Goal: Information Seeking & Learning: Understand process/instructions

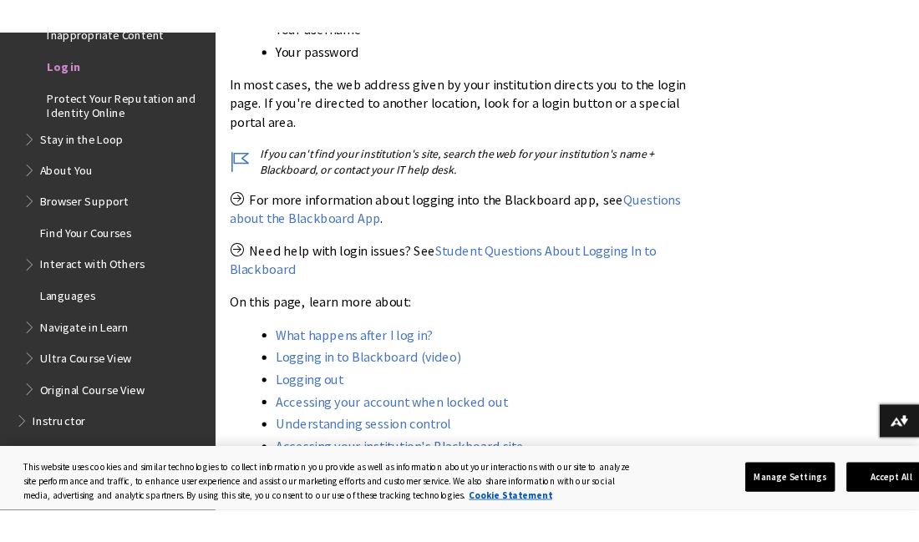
scroll to position [535, 0]
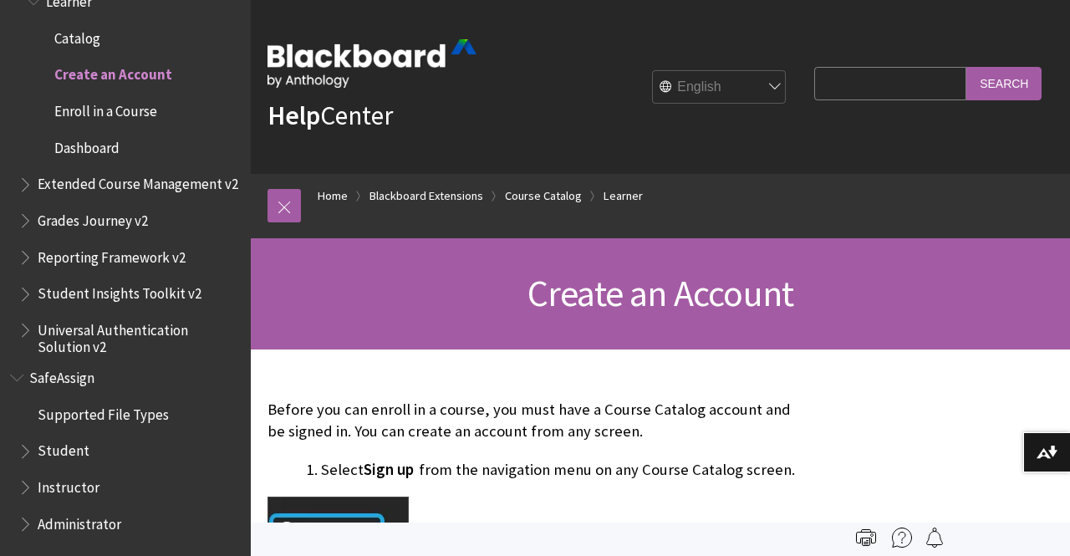
click at [99, 115] on span "Enroll in a Course" at bounding box center [105, 108] width 103 height 23
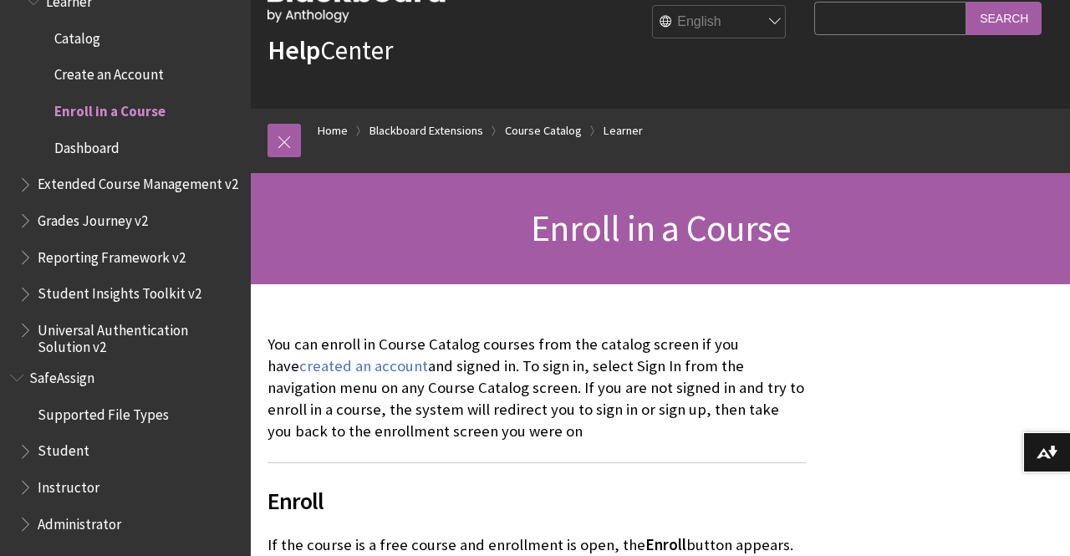
scroll to position [66, 0]
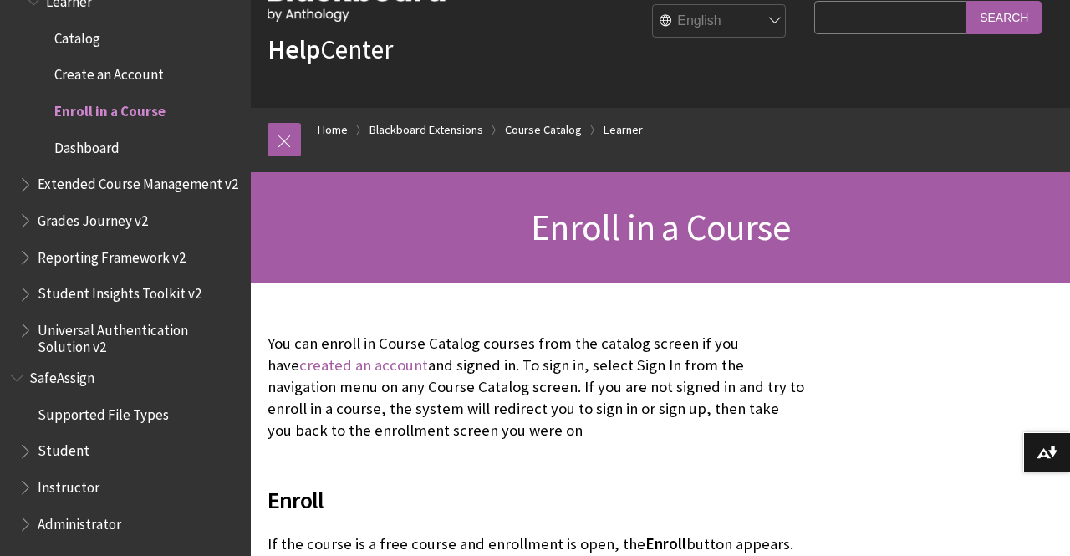
click at [354, 364] on link "created an account" at bounding box center [363, 365] width 129 height 20
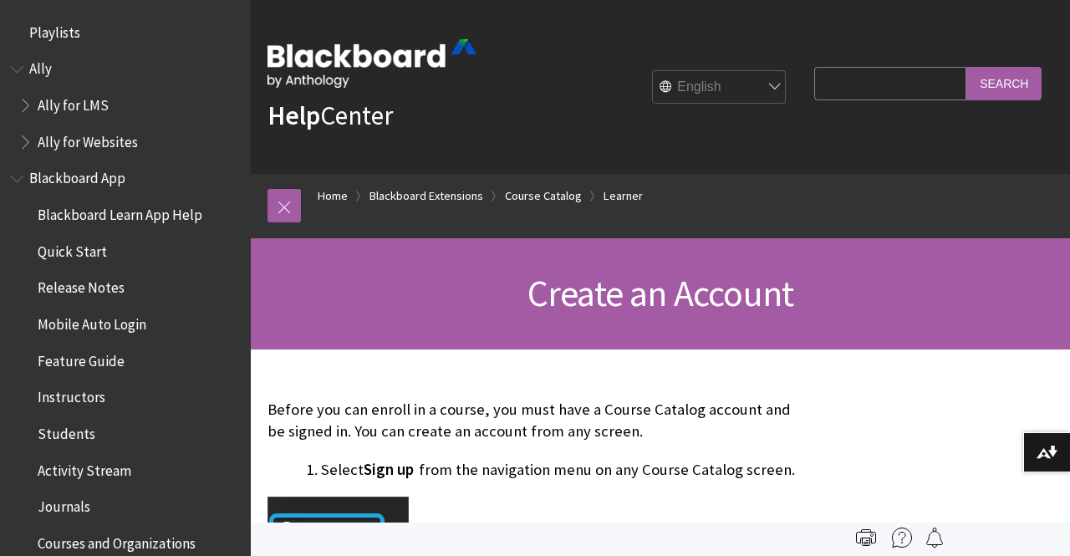
click at [818, 83] on input "Search Query" at bounding box center [890, 83] width 152 height 33
type input "sign up"
click at [966, 67] on input "Search" at bounding box center [1003, 83] width 75 height 33
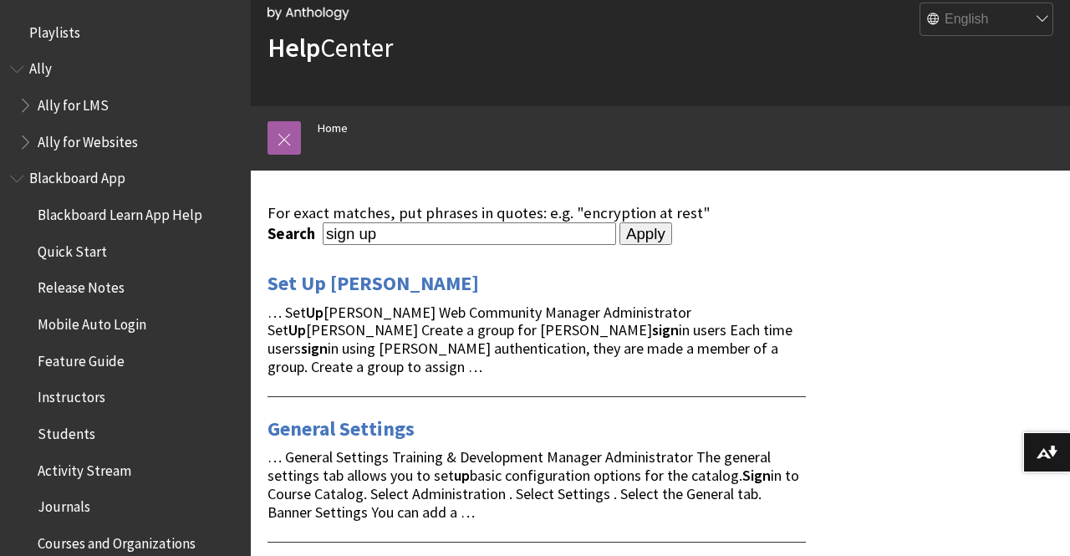
scroll to position [84, 0]
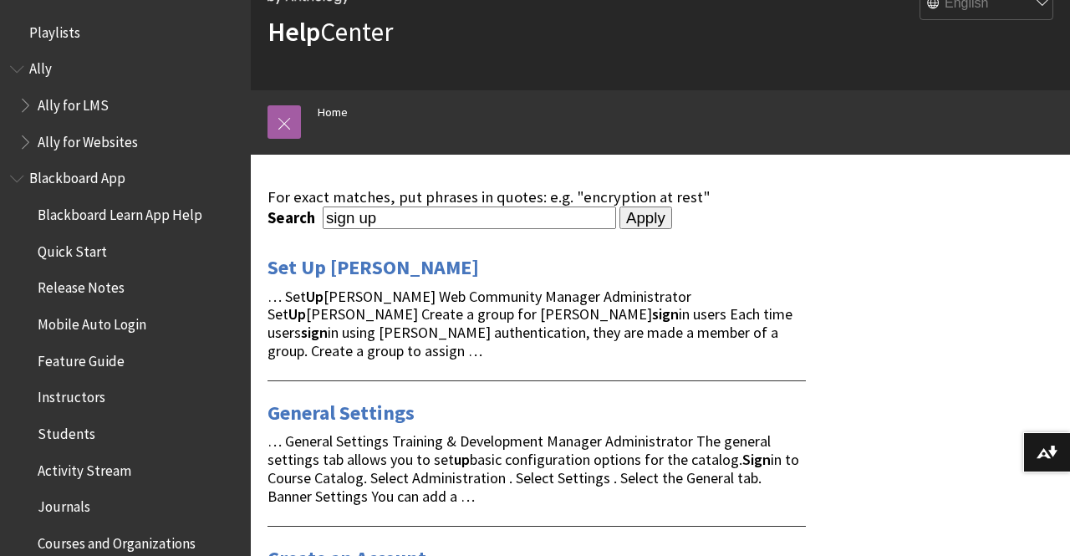
click at [404, 221] on input "sign up" at bounding box center [469, 217] width 293 height 23
drag, startPoint x: 404, startPoint y: 218, endPoint x: 330, endPoint y: 231, distance: 74.6
click at [370, 282] on div "Set Up SAML … Set Up SAML Web Community Manager Administrator Set Up SAML Creat…" at bounding box center [536, 308] width 538 height 104
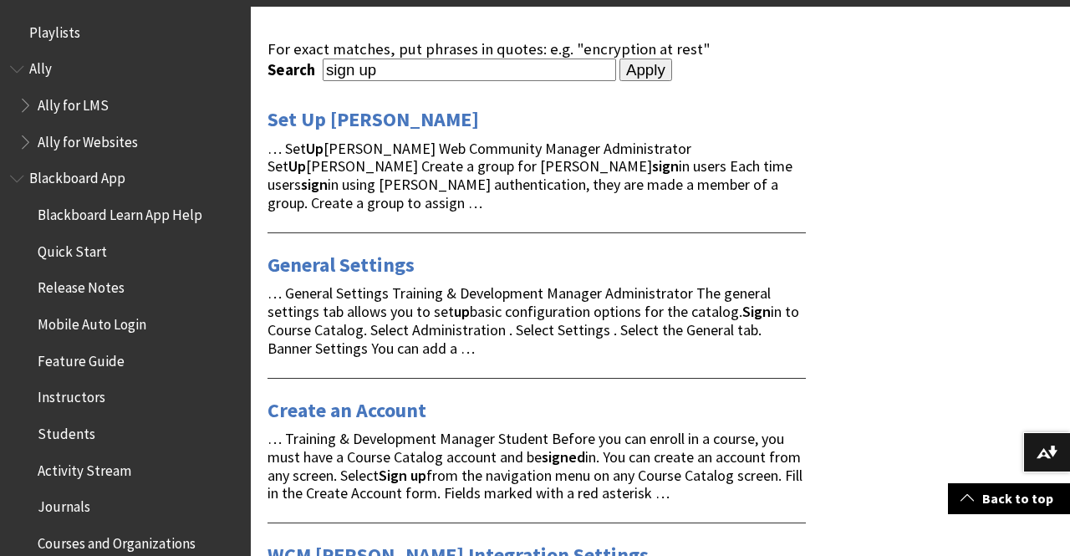
scroll to position [460, 0]
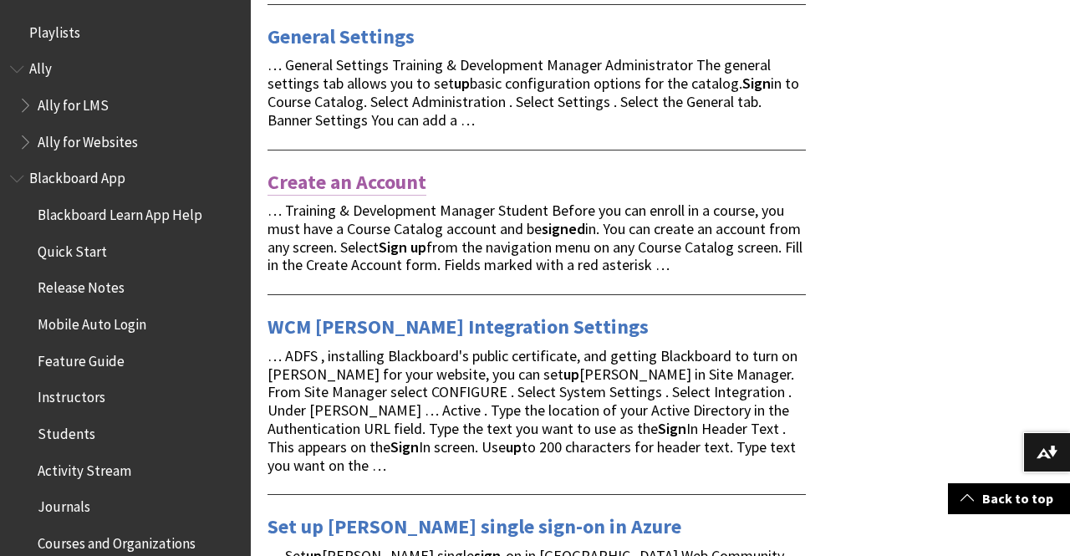
click at [352, 169] on link "Create an Account" at bounding box center [346, 182] width 159 height 27
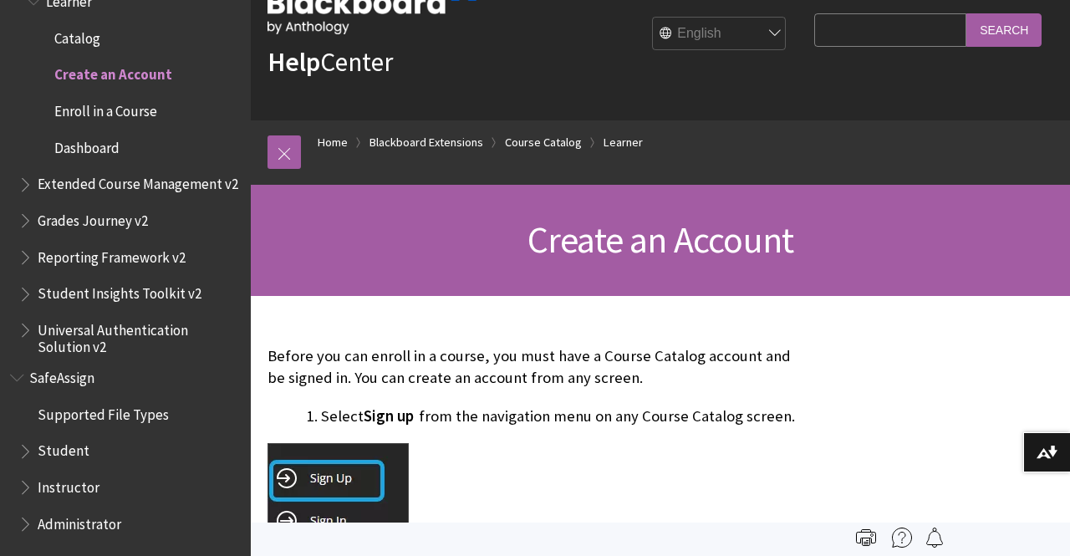
scroll to position [15, 0]
